Goal: Task Accomplishment & Management: Complete application form

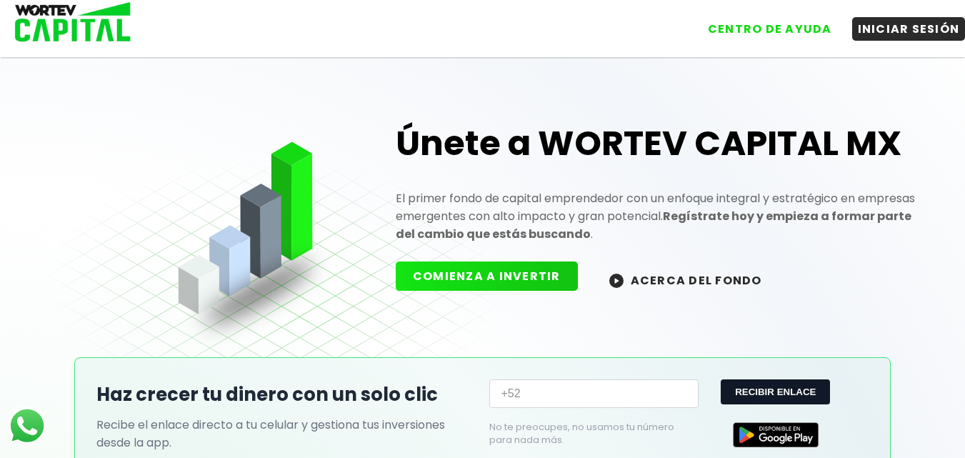
click at [521, 272] on button "COMIENZA A INVERTIR" at bounding box center [487, 276] width 182 height 29
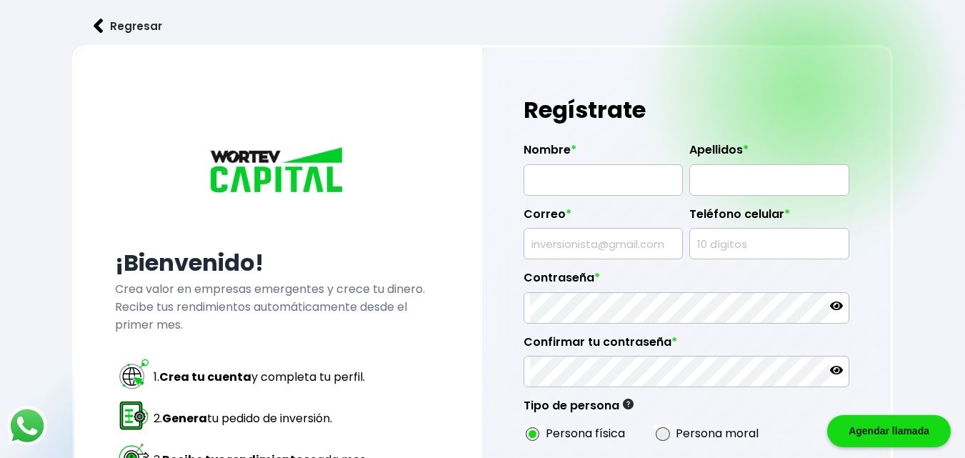
click at [547, 183] on input "text" at bounding box center [603, 180] width 146 height 30
type input "[PERSON_NAME]"
click at [702, 181] on input "text" at bounding box center [769, 180] width 146 height 30
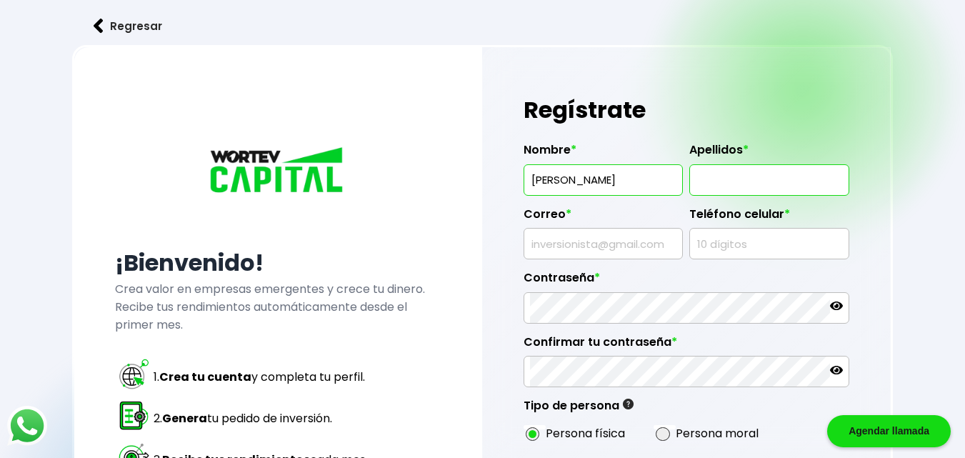
type input "[PERSON_NAME]"
click at [643, 239] on input "text" at bounding box center [603, 244] width 146 height 30
type input "[EMAIL_ADDRESS][DOMAIN_NAME]"
click at [736, 249] on input "text" at bounding box center [769, 244] width 146 height 30
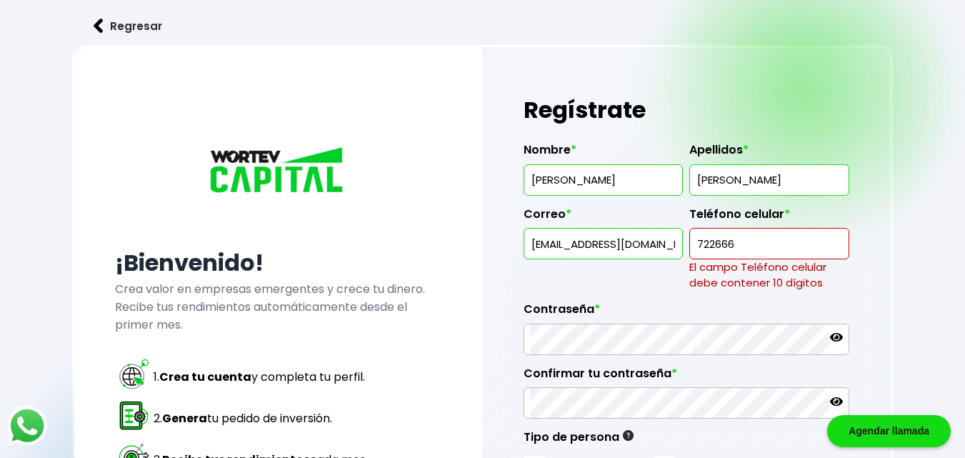
click at [745, 232] on input "722666" at bounding box center [769, 244] width 146 height 30
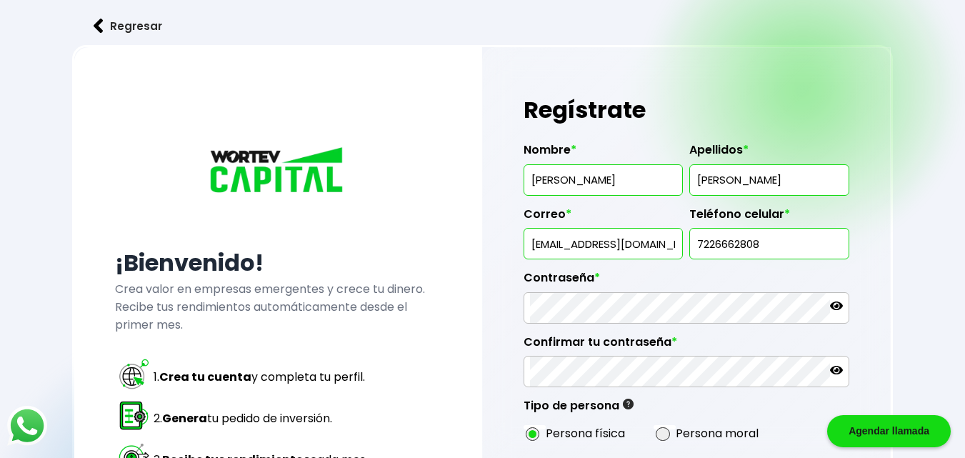
type input "7226662808"
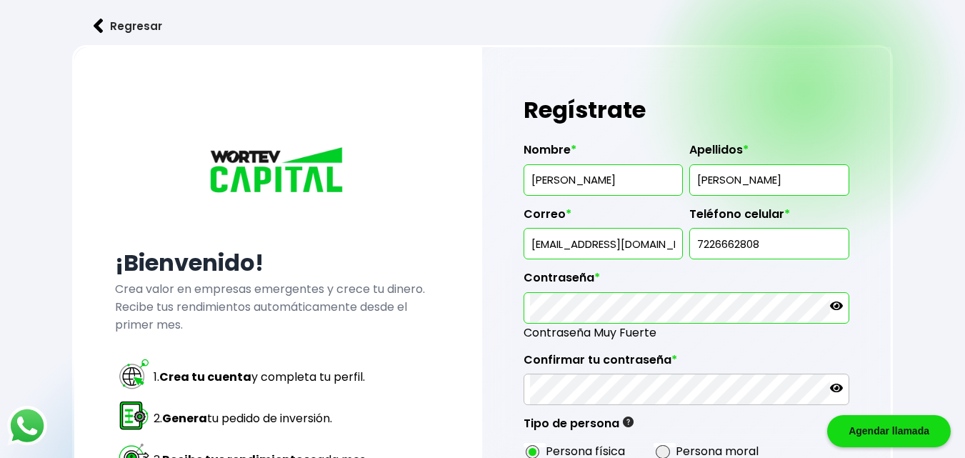
click at [845, 309] on div at bounding box center [687, 307] width 326 height 31
click at [842, 309] on icon at bounding box center [836, 305] width 13 height 13
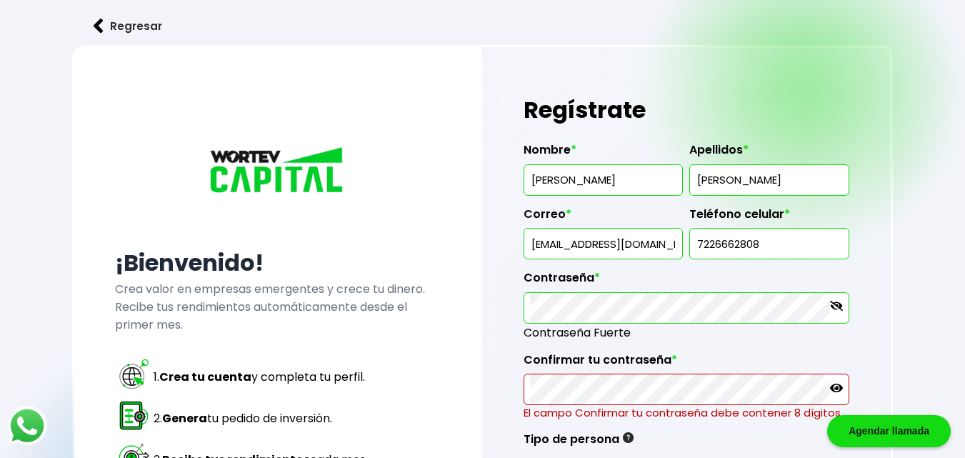
click at [643, 357] on label "Confirmar tu contraseña *" at bounding box center [687, 363] width 326 height 21
click at [684, 347] on div "Confirmar tu contraseña * El campo Confirmar tu contraseña debe contener 8 dígi…" at bounding box center [687, 382] width 326 height 80
click at [521, 301] on div "Regístrate Nombre * [PERSON_NAME] * [PERSON_NAME] * [EMAIL_ADDRESS][DOMAIN_NAME…" at bounding box center [686, 379] width 409 height 664
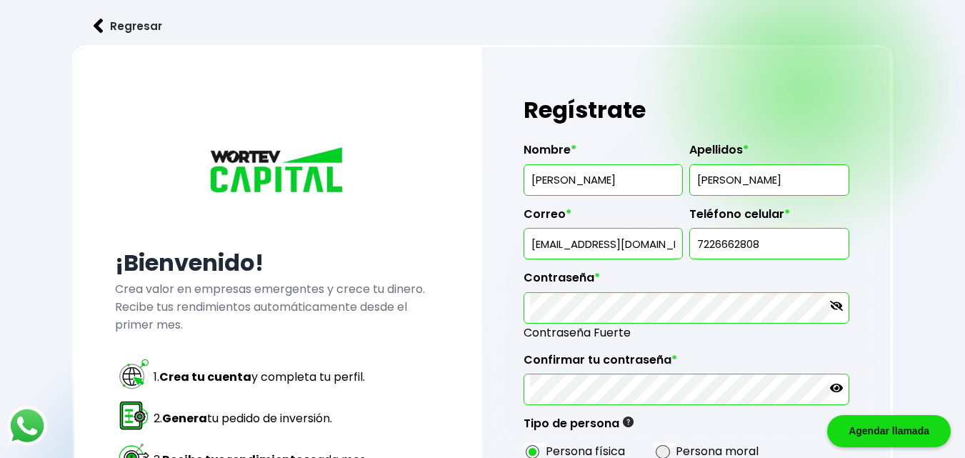
click at [834, 392] on icon at bounding box center [836, 388] width 13 height 13
click at [871, 369] on div "Regístrate Nombre * [PERSON_NAME] * [PERSON_NAME] * [EMAIL_ADDRESS][DOMAIN_NAME…" at bounding box center [686, 371] width 409 height 648
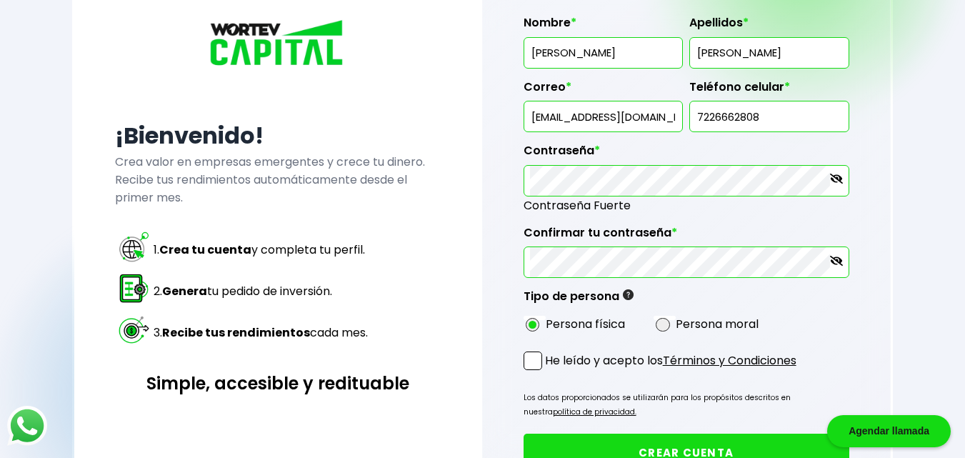
scroll to position [143, 0]
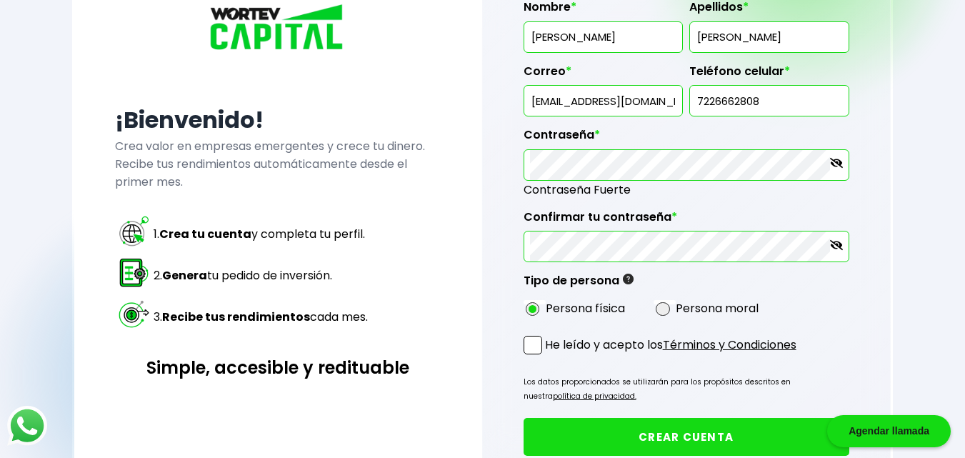
click at [533, 346] on span at bounding box center [533, 345] width 19 height 19
click at [548, 356] on input "He leído y acepto los Términos y Condiciones" at bounding box center [548, 356] width 0 height 0
click at [607, 439] on button "CREAR CUENTA" at bounding box center [687, 437] width 326 height 38
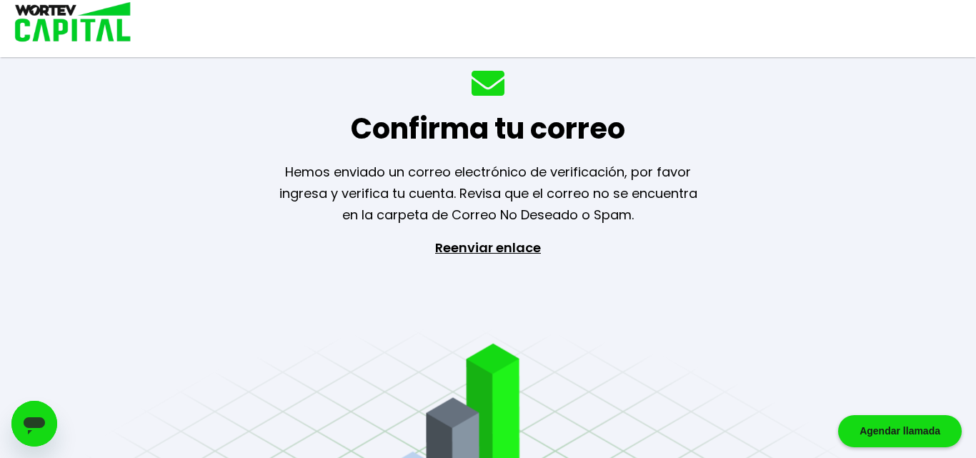
click at [506, 255] on p "Reenviar enlace" at bounding box center [487, 312] width 131 height 150
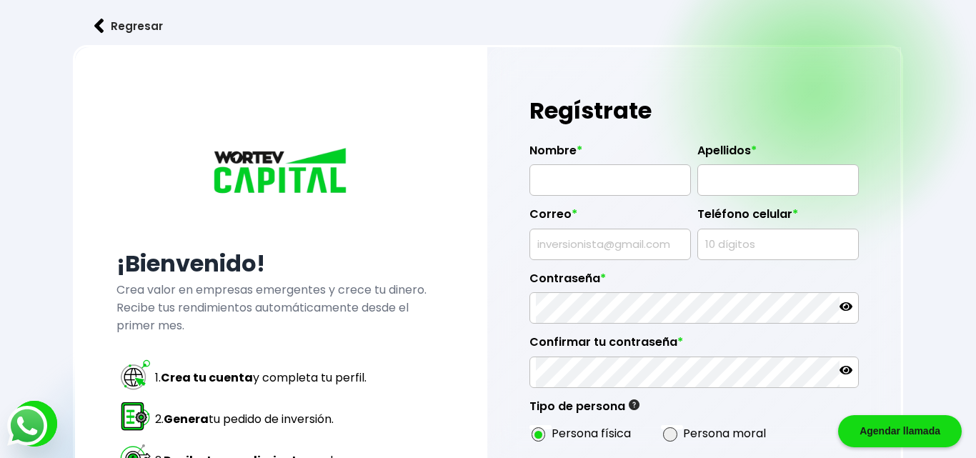
type input "[EMAIL_ADDRESS][DOMAIN_NAME]"
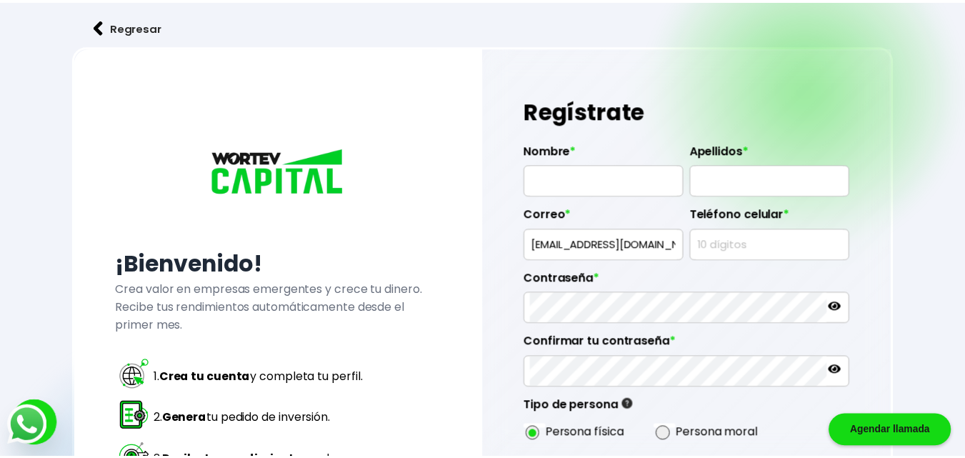
scroll to position [143, 0]
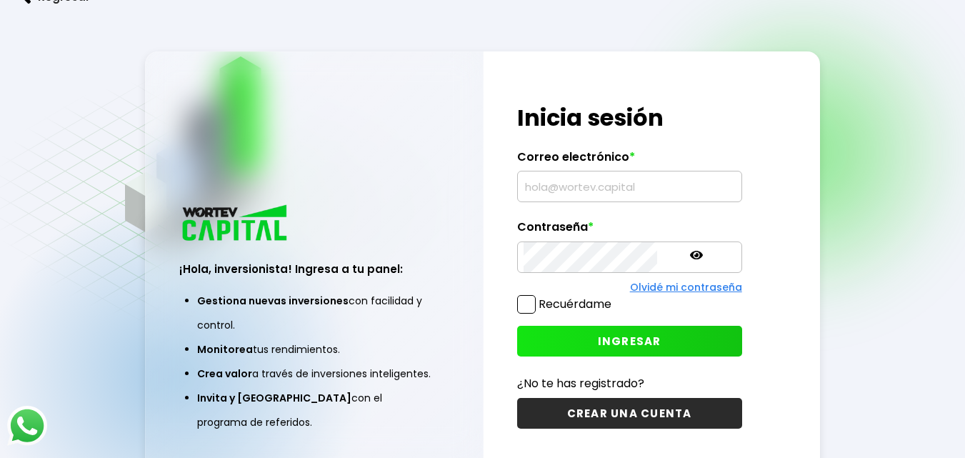
type input "[EMAIL_ADDRESS][DOMAIN_NAME]"
click at [615, 342] on span "INGRESAR" at bounding box center [630, 341] width 64 height 15
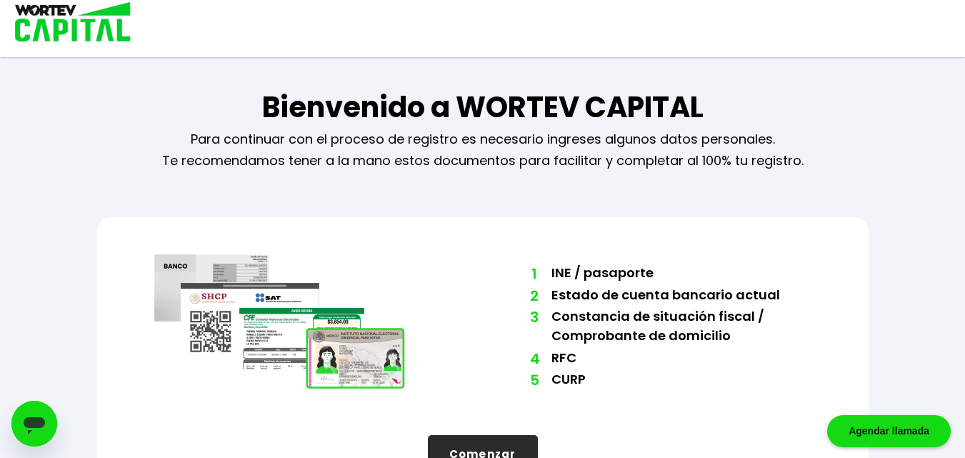
scroll to position [49, 0]
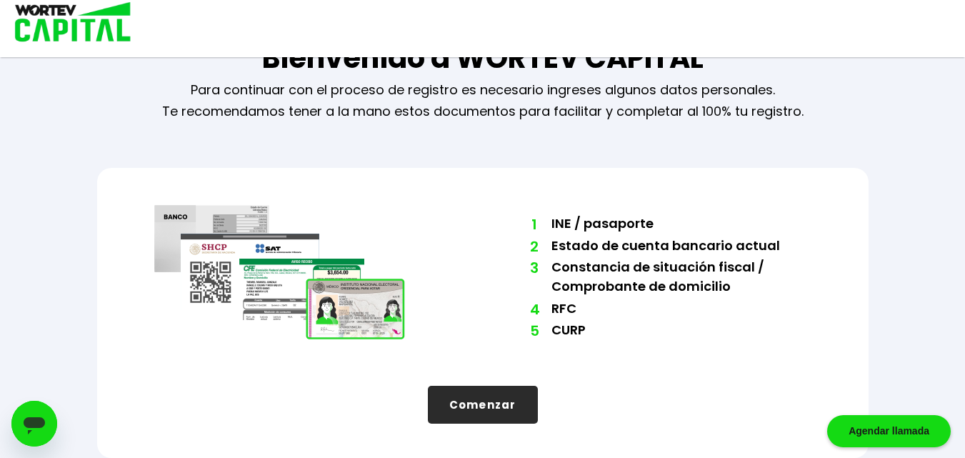
click at [457, 419] on button "Comenzar" at bounding box center [483, 405] width 110 height 38
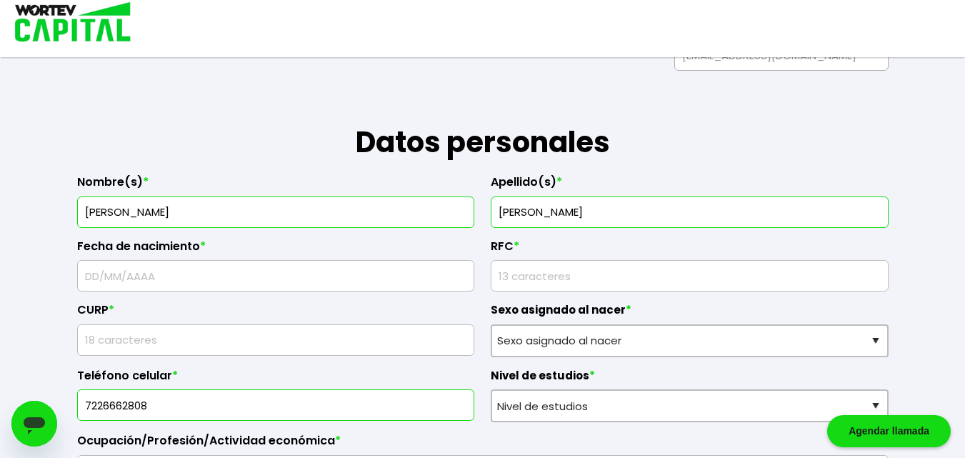
scroll to position [207, 0]
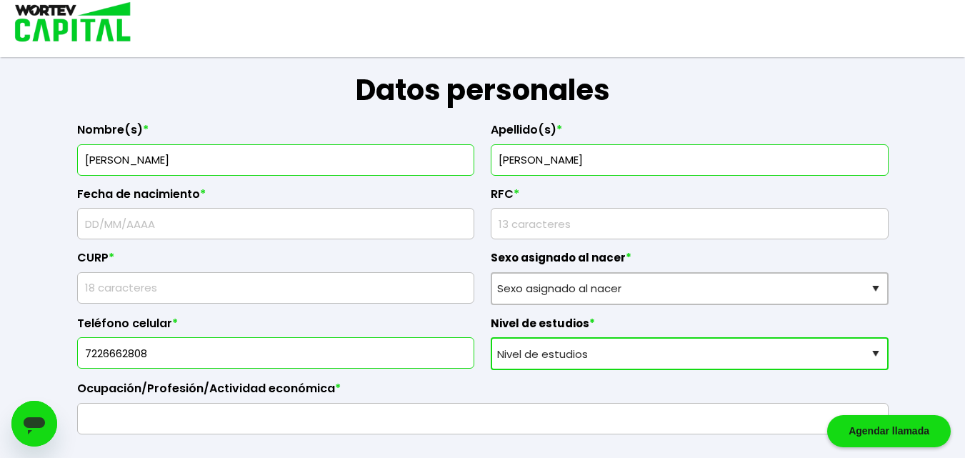
click at [539, 348] on select "Nivel de estudios Primaria Secundaria Bachillerato Licenciatura Posgrado" at bounding box center [690, 353] width 398 height 33
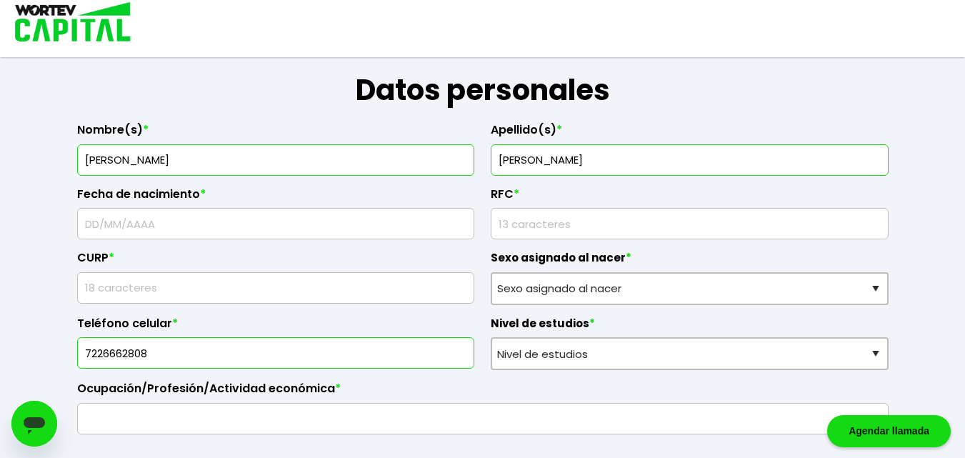
click at [461, 315] on div "Teléfono celular * 7226662808" at bounding box center [276, 338] width 398 height 66
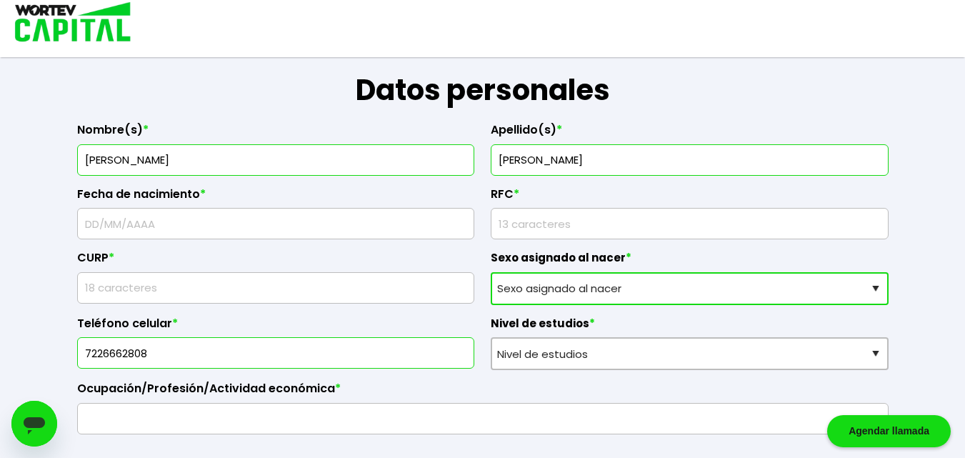
click at [517, 287] on select "Sexo asignado al nacer Hombre Mujer Prefiero no contestar" at bounding box center [690, 288] width 398 height 33
select select "Hombre"
click at [491, 272] on select "Sexo asignado al nacer Hombre Mujer Prefiero no contestar" at bounding box center [690, 288] width 398 height 33
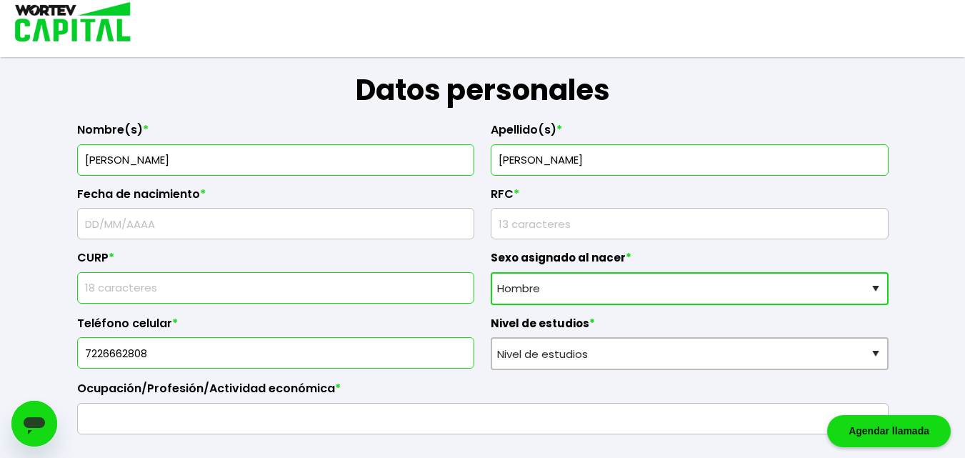
click at [467, 291] on input "text" at bounding box center [276, 288] width 385 height 30
type input "JASJ900812HMCRNS06"
click at [309, 228] on input "text" at bounding box center [276, 224] width 385 height 30
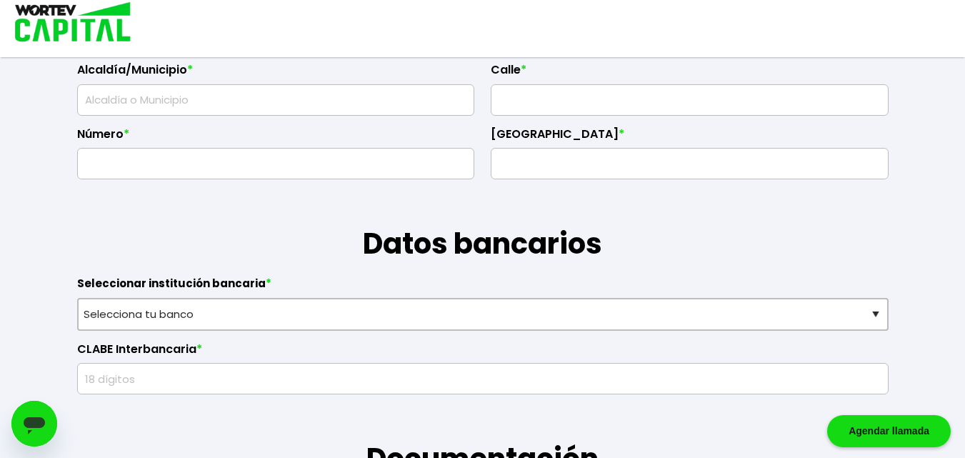
scroll to position [786, 0]
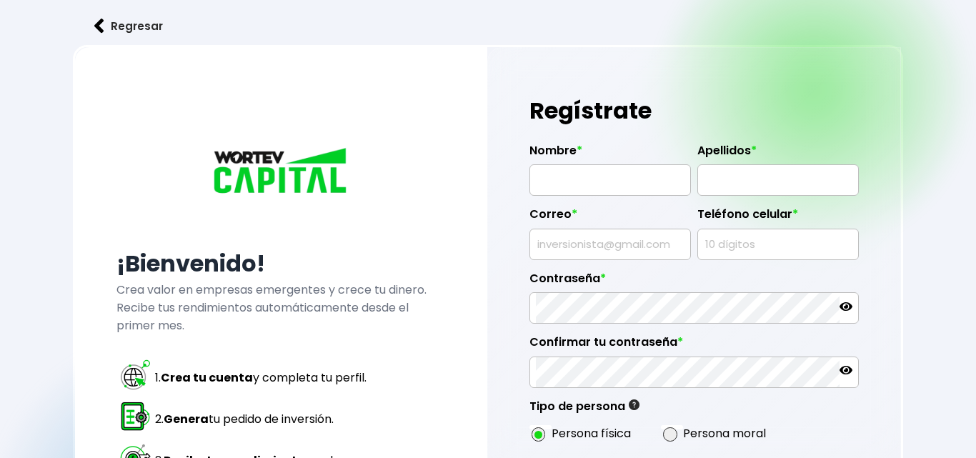
radio input "true"
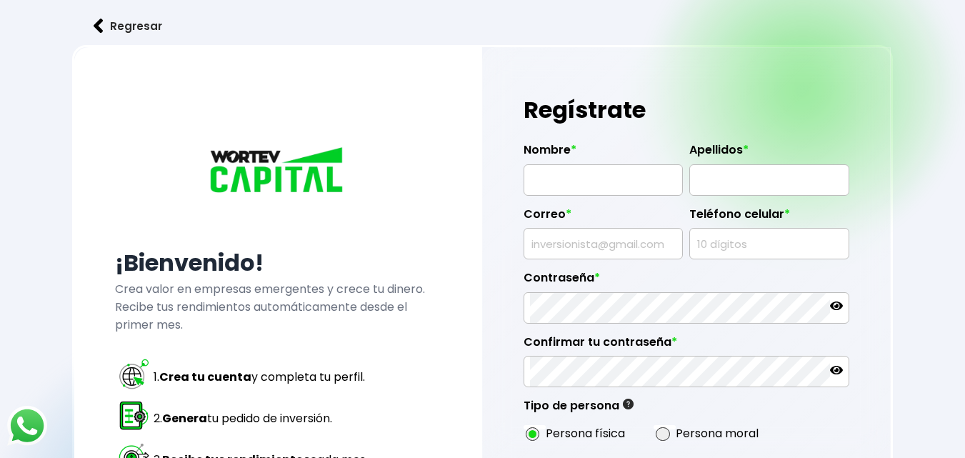
scroll to position [87, 0]
